Goal: Task Accomplishment & Management: Manage account settings

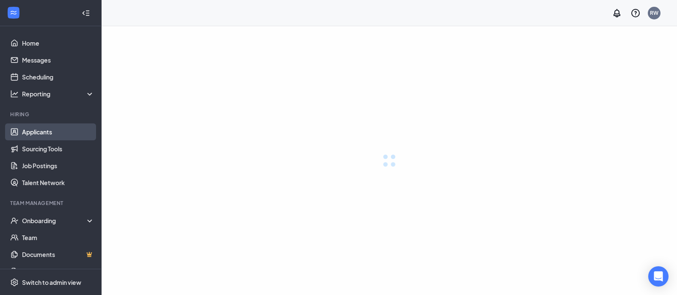
click at [38, 133] on link "Applicants" at bounding box center [58, 132] width 72 height 17
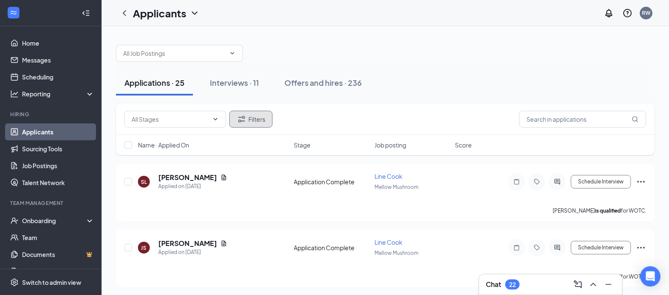
click at [251, 122] on button "Filters" at bounding box center [250, 119] width 43 height 17
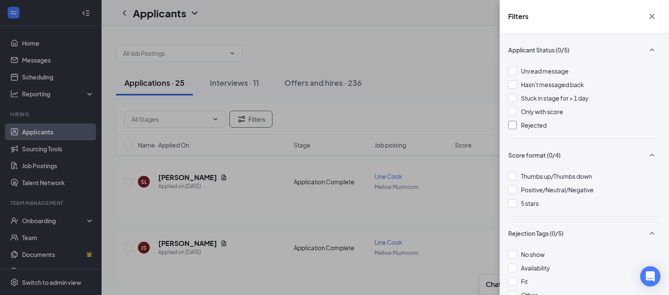
click at [514, 123] on div at bounding box center [512, 125] width 8 height 8
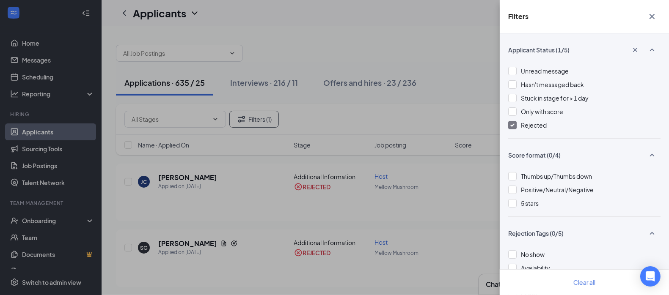
click at [652, 13] on icon "Cross" at bounding box center [652, 16] width 10 height 10
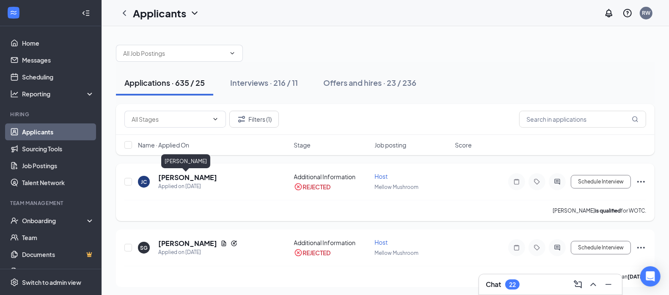
click at [197, 176] on h5 "[PERSON_NAME]" at bounding box center [187, 177] width 59 height 9
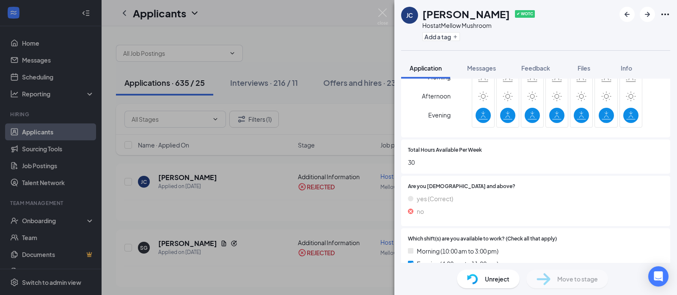
scroll to position [445, 0]
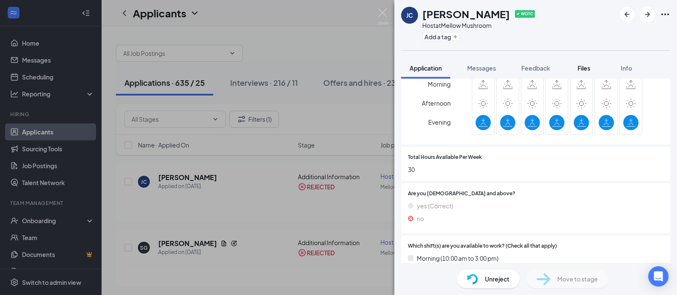
click at [586, 64] on div "Files" at bounding box center [583, 68] width 17 height 8
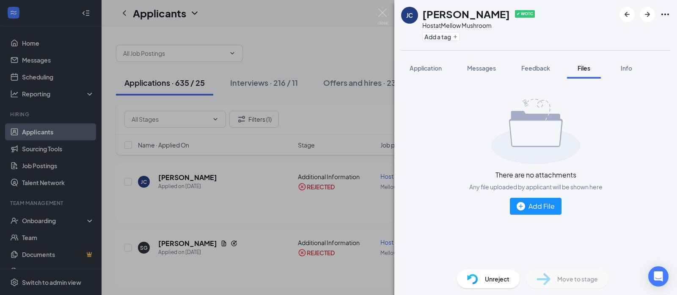
click at [504, 281] on span "Unreject" at bounding box center [497, 279] width 25 height 9
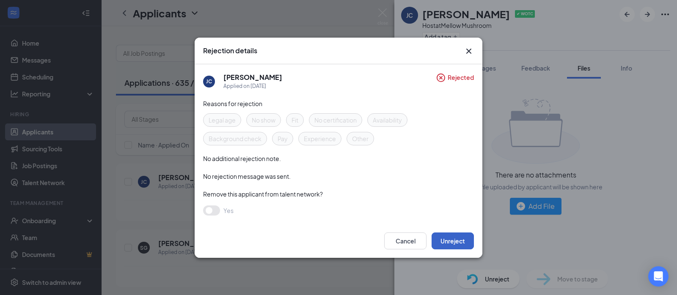
click at [449, 235] on button "Unreject" at bounding box center [452, 241] width 42 height 17
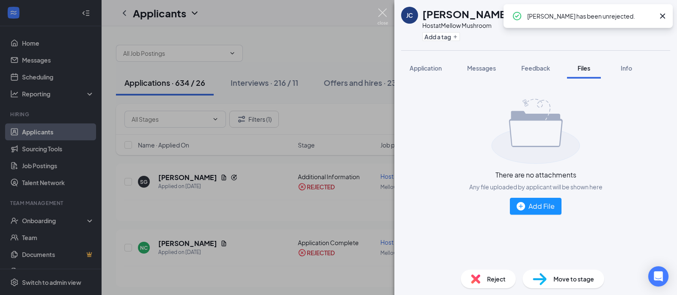
click at [384, 9] on img at bounding box center [382, 16] width 11 height 16
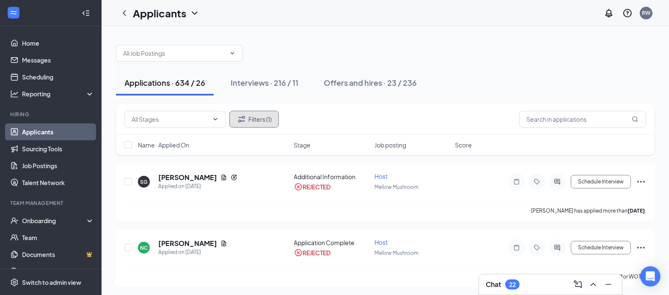
click at [272, 122] on button "Filters (1)" at bounding box center [253, 119] width 49 height 17
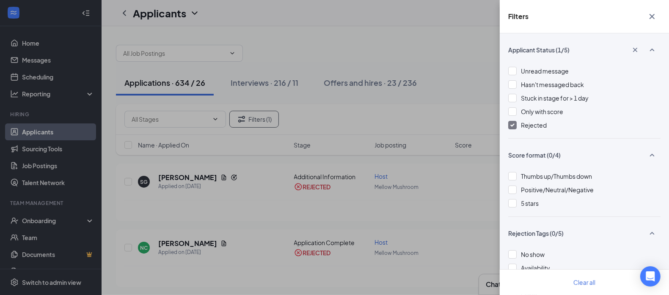
click at [512, 124] on img at bounding box center [512, 125] width 4 height 3
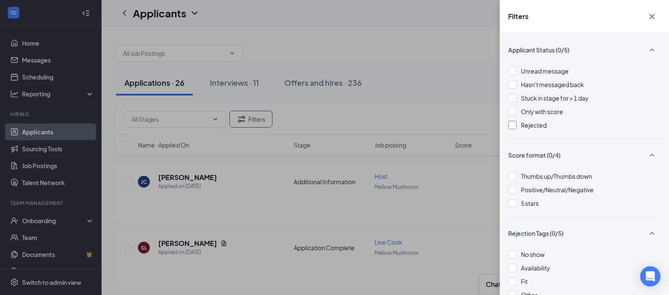
click at [429, 73] on div "Filters Applicant Status (0/5) Unread message Hasn't messaged back Stuck in sta…" at bounding box center [334, 147] width 669 height 295
click at [234, 186] on div "Filters Applicant Status (0/5) Unread message Hasn't messaged back Stuck in sta…" at bounding box center [334, 147] width 669 height 295
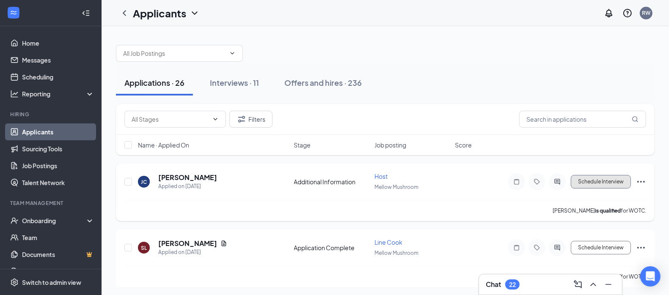
click at [610, 178] on button "Schedule Interview" at bounding box center [601, 182] width 60 height 14
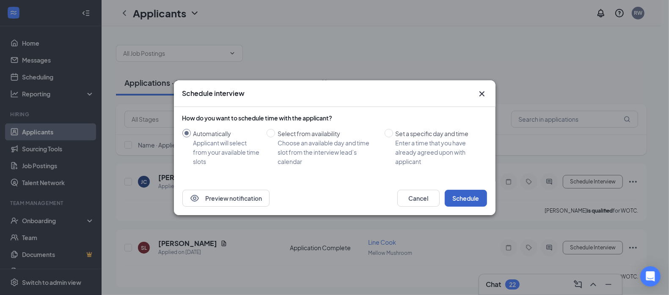
click at [470, 197] on button "Schedule" at bounding box center [466, 198] width 42 height 17
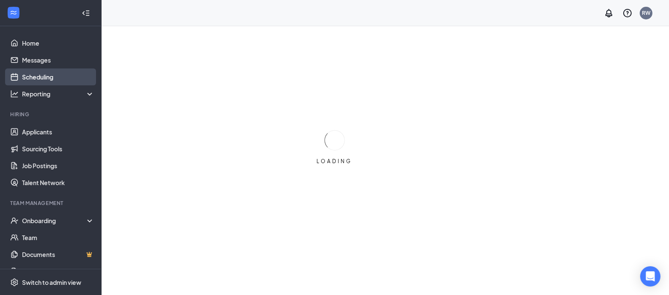
click at [36, 73] on link "Scheduling" at bounding box center [58, 77] width 72 height 17
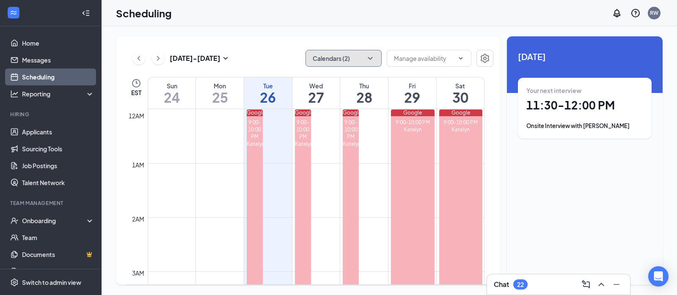
click at [367, 60] on icon "ChevronDown" at bounding box center [370, 58] width 8 height 8
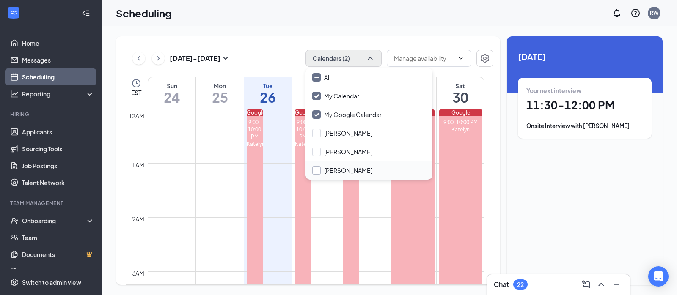
click at [314, 174] on input "Ross White" at bounding box center [342, 170] width 60 height 8
checkbox input "true"
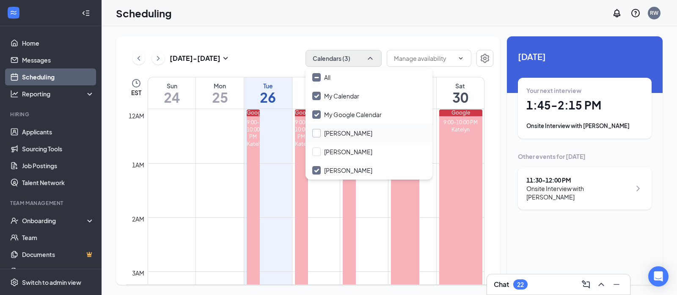
click at [319, 132] on input "Bob Snow" at bounding box center [342, 133] width 60 height 8
checkbox input "true"
